Goal: Task Accomplishment & Management: Use online tool/utility

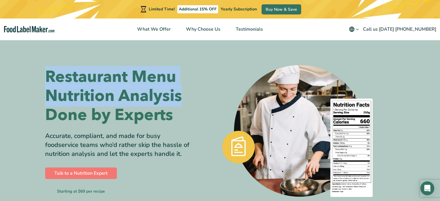
drag, startPoint x: 49, startPoint y: 75, endPoint x: 191, endPoint y: 97, distance: 143.5
click at [191, 97] on h1 "Restaurant Menu Nutrition Analysis Done by Experts" at bounding box center [118, 95] width 146 height 57
copy h1 "Restaurant Menu Nutrition Analysis"
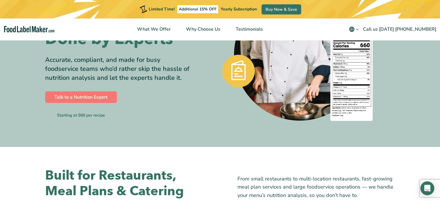
scroll to position [58, 0]
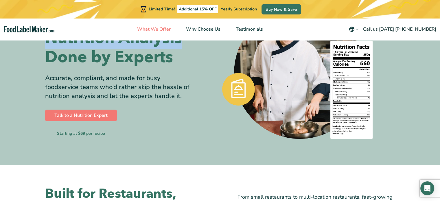
click at [162, 30] on span "What We Offer" at bounding box center [153, 29] width 36 height 6
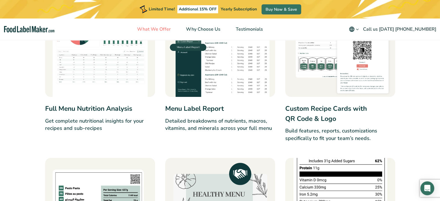
scroll to position [470, 0]
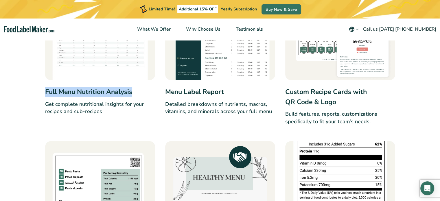
drag, startPoint x: 137, startPoint y: 93, endPoint x: 46, endPoint y: 90, distance: 90.3
click at [46, 90] on h3 "Full Menu Nutrition Analysis" at bounding box center [100, 92] width 110 height 10
copy h3 "Full Menu Nutrition Analysis"
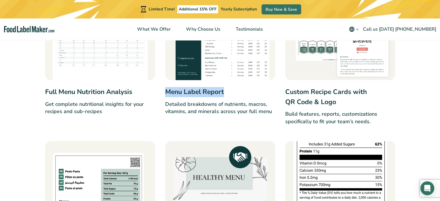
drag, startPoint x: 238, startPoint y: 93, endPoint x: 164, endPoint y: 91, distance: 73.8
click at [164, 91] on div "Full Menu Nutrition Analysis Get complete nutritional insights for your recipes…" at bounding box center [220, 143] width 350 height 347
copy h3 "Menu Label Report"
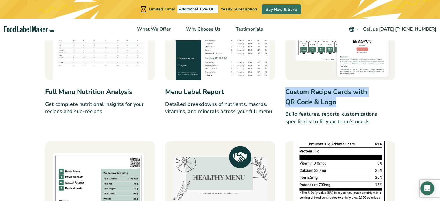
drag, startPoint x: 347, startPoint y: 101, endPoint x: 282, endPoint y: 95, distance: 65.4
click at [282, 95] on div "Full Menu Nutrition Analysis Get complete nutritional insights for your recipes…" at bounding box center [220, 143] width 350 height 347
copy h3 "Custom Recipe Cards with QR Code & Logo"
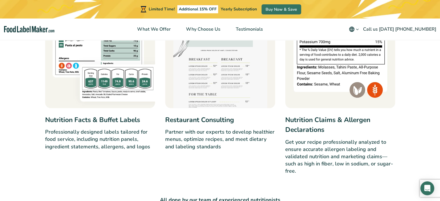
scroll to position [614, 0]
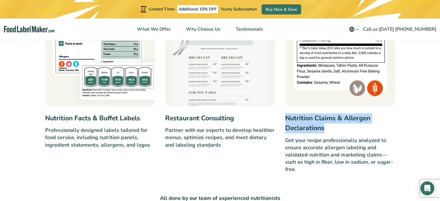
drag, startPoint x: 330, startPoint y: 130, endPoint x: 285, endPoint y: 120, distance: 45.6
click at [285, 120] on h3 "Nutrition Claims & Allergen Declarations" at bounding box center [340, 123] width 110 height 20
copy h3 "Nutrition Claims & Allergen Declarations"
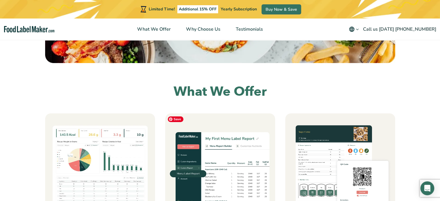
scroll to position [325, 0]
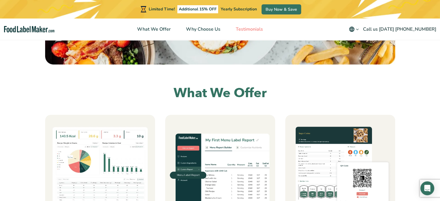
click at [249, 28] on span "Testimonials" at bounding box center [249, 29] width 30 height 6
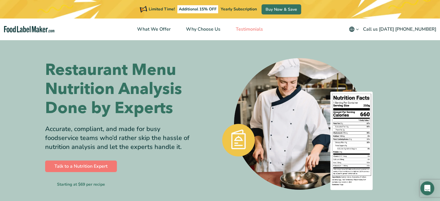
scroll to position [0, 0]
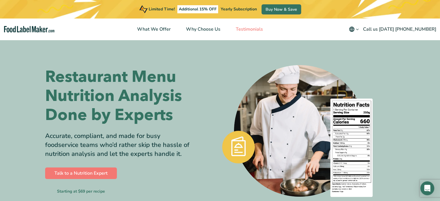
click at [258, 28] on span "Testimonials" at bounding box center [249, 29] width 30 height 6
click at [159, 29] on span "What We Offer" at bounding box center [153, 29] width 36 height 6
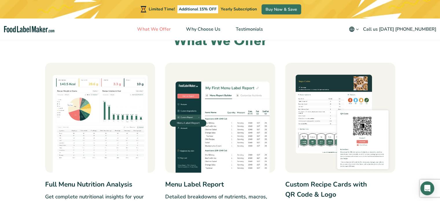
scroll to position [383, 0]
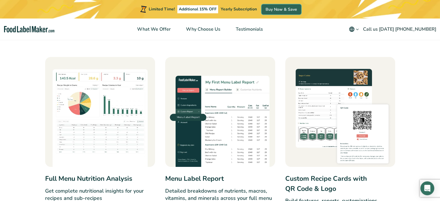
click at [285, 9] on link "Buy Now & Save" at bounding box center [282, 9] width 40 height 10
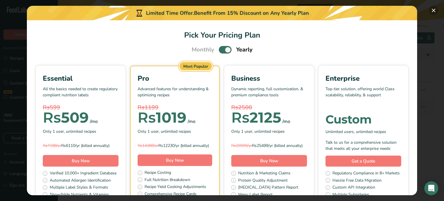
click at [433, 11] on button "Pick Your Pricing Plan Modal" at bounding box center [433, 10] width 9 height 9
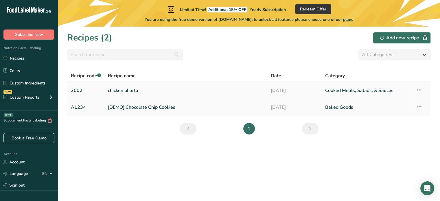
click at [125, 88] on link "chicken bharta" at bounding box center [186, 90] width 156 height 12
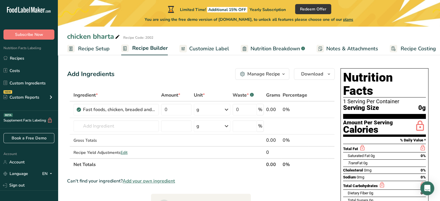
drag, startPoint x: 112, startPoint y: 48, endPoint x: 83, endPoint y: 51, distance: 29.3
click at [83, 51] on ul "Recipe Setup Recipe Builder Customize Label Nutrition Breakdown .a-a{fill:#3473…" at bounding box center [253, 49] width 390 height 14
click at [86, 48] on span "Recipe Setup" at bounding box center [94, 49] width 32 height 8
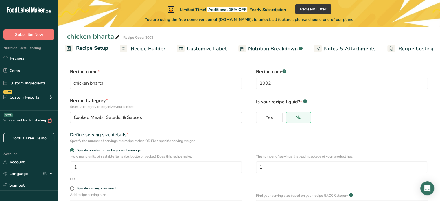
click at [140, 45] on span "Recipe Builder" at bounding box center [148, 49] width 35 height 8
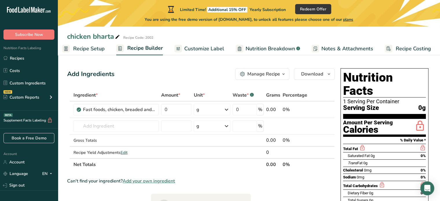
click at [87, 49] on span "Recipe Setup" at bounding box center [89, 49] width 32 height 8
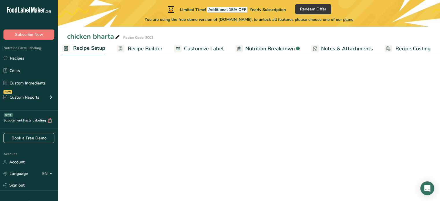
scroll to position [0, 2]
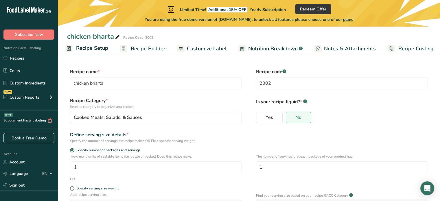
drag, startPoint x: 111, startPoint y: 49, endPoint x: 79, endPoint y: 49, distance: 32.1
click at [79, 49] on ul "Recipe Setup Recipe Builder Customize Label Nutrition Breakdown .a-a{fill:#3473…" at bounding box center [250, 49] width 389 height 14
click at [79, 47] on span "Recipe Setup" at bounding box center [92, 48] width 32 height 8
click at [28, 61] on link "Recipes" at bounding box center [29, 58] width 58 height 11
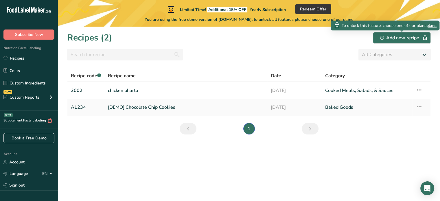
click at [401, 33] on div at bounding box center [401, 31] width 3 height 3
click at [401, 37] on div "Add new recipe" at bounding box center [401, 37] width 43 height 7
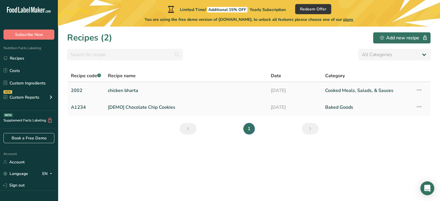
click at [419, 90] on icon at bounding box center [419, 90] width 7 height 10
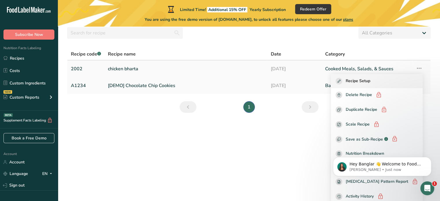
scroll to position [23, 0]
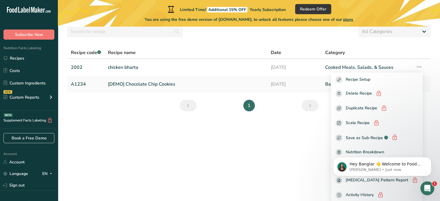
click at [236, 167] on section "Recipes (2) Add new recipe All Categories Baked Goods [GEOGRAPHIC_DATA] Confect…" at bounding box center [249, 90] width 382 height 174
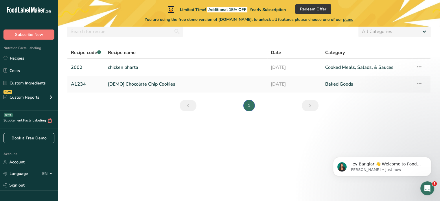
scroll to position [0, 0]
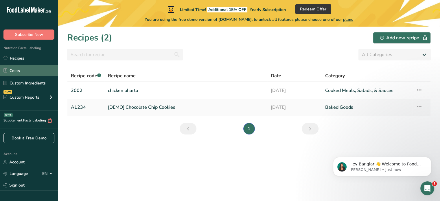
click at [23, 69] on link "Costs" at bounding box center [29, 70] width 58 height 11
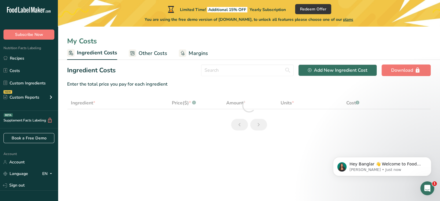
select select "1"
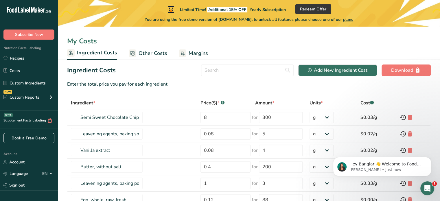
copy h2 "Ingredient Costs"
drag, startPoint x: 129, startPoint y: 70, endPoint x: 61, endPoint y: 73, distance: 68.0
click at [61, 73] on section "Ingredient Costs Add New Ingredient Cost Download Enter the total price you pay…" at bounding box center [249, 171] width 382 height 223
click at [24, 55] on link "Recipes" at bounding box center [29, 58] width 58 height 11
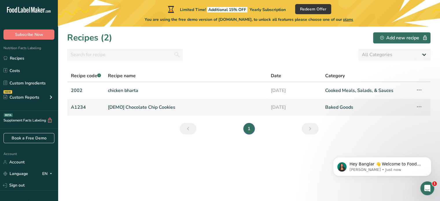
click at [137, 106] on link "[DEMO] Chocolate Chip Cookies" at bounding box center [186, 107] width 156 height 12
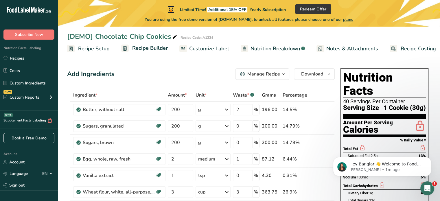
click at [407, 48] on span "Recipe Costing" at bounding box center [418, 49] width 35 height 8
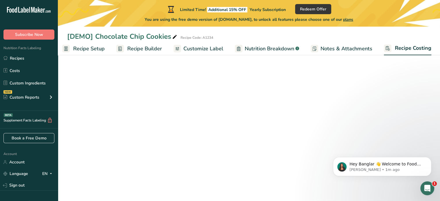
select select "1"
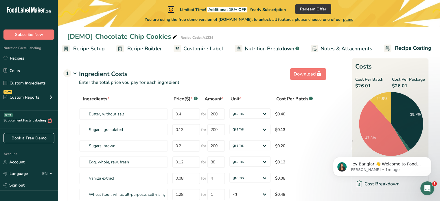
click at [337, 45] on span "Notes & Attachments" at bounding box center [347, 49] width 52 height 8
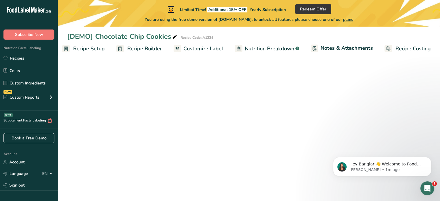
scroll to position [0, 5]
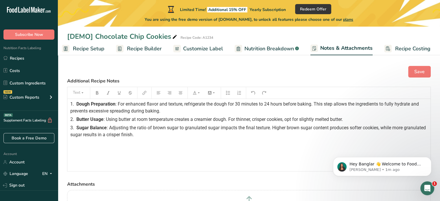
click at [268, 51] on span "Nutrition Breakdown" at bounding box center [268, 49] width 49 height 8
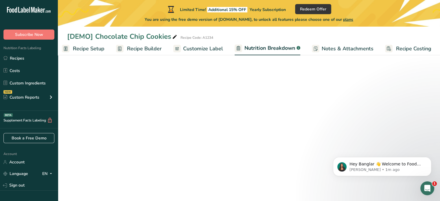
scroll to position [0, 5]
select select "Calories"
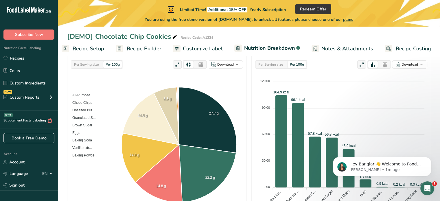
scroll to position [0, 0]
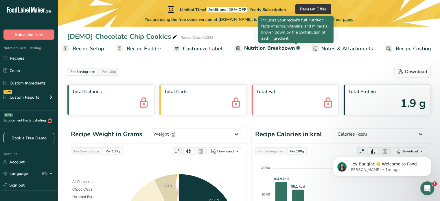
click at [297, 47] on rect at bounding box center [298, 48] width 4 height 4
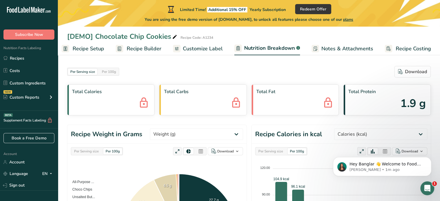
click at [296, 47] on rect at bounding box center [298, 48] width 4 height 4
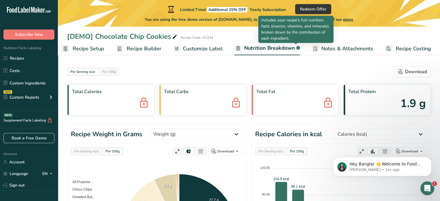
click at [296, 47] on rect at bounding box center [298, 48] width 4 height 4
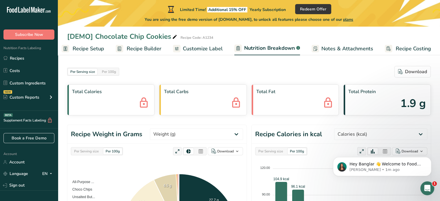
click at [296, 47] on rect at bounding box center [298, 48] width 4 height 4
click at [276, 66] on div "Per Serving size Per 100g Download" at bounding box center [249, 72] width 364 height 12
select select "Calories"
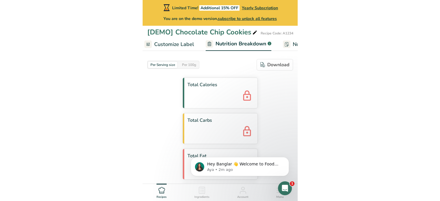
scroll to position [0, 112]
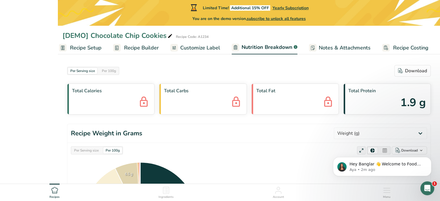
select select "Calories"
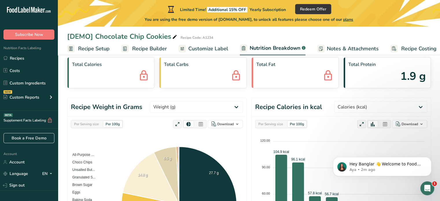
scroll to position [29, 0]
